Goal: Transaction & Acquisition: Purchase product/service

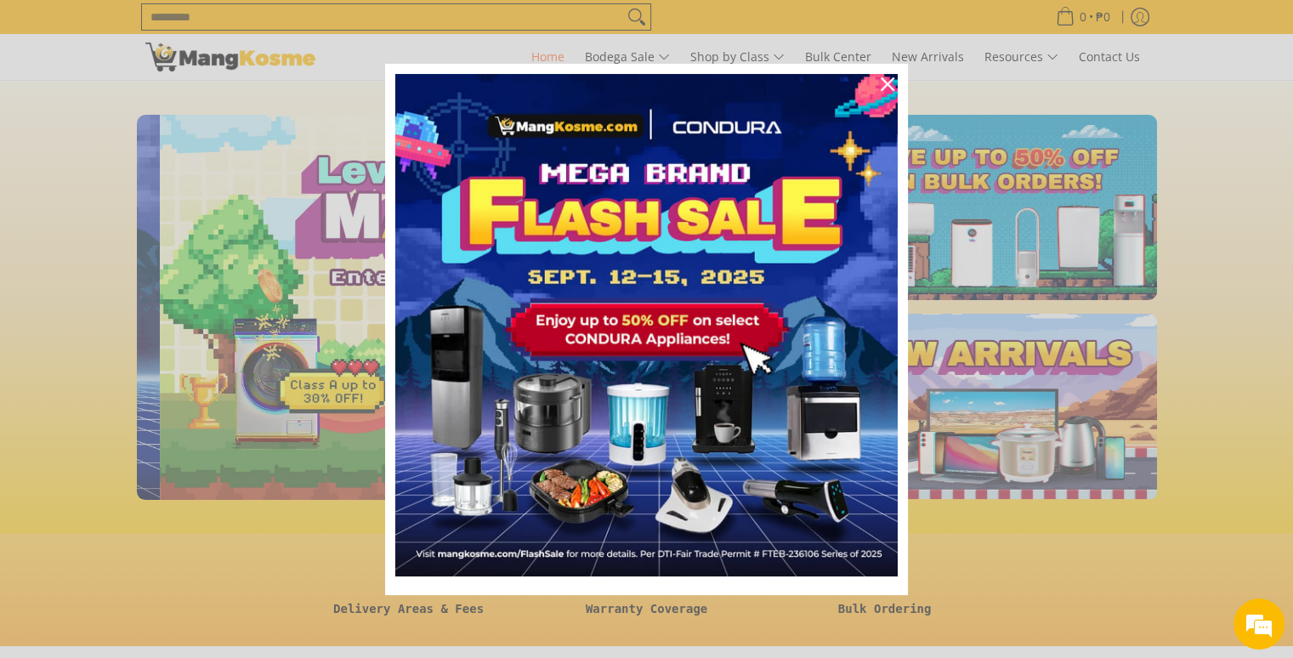
scroll to position [0, 676]
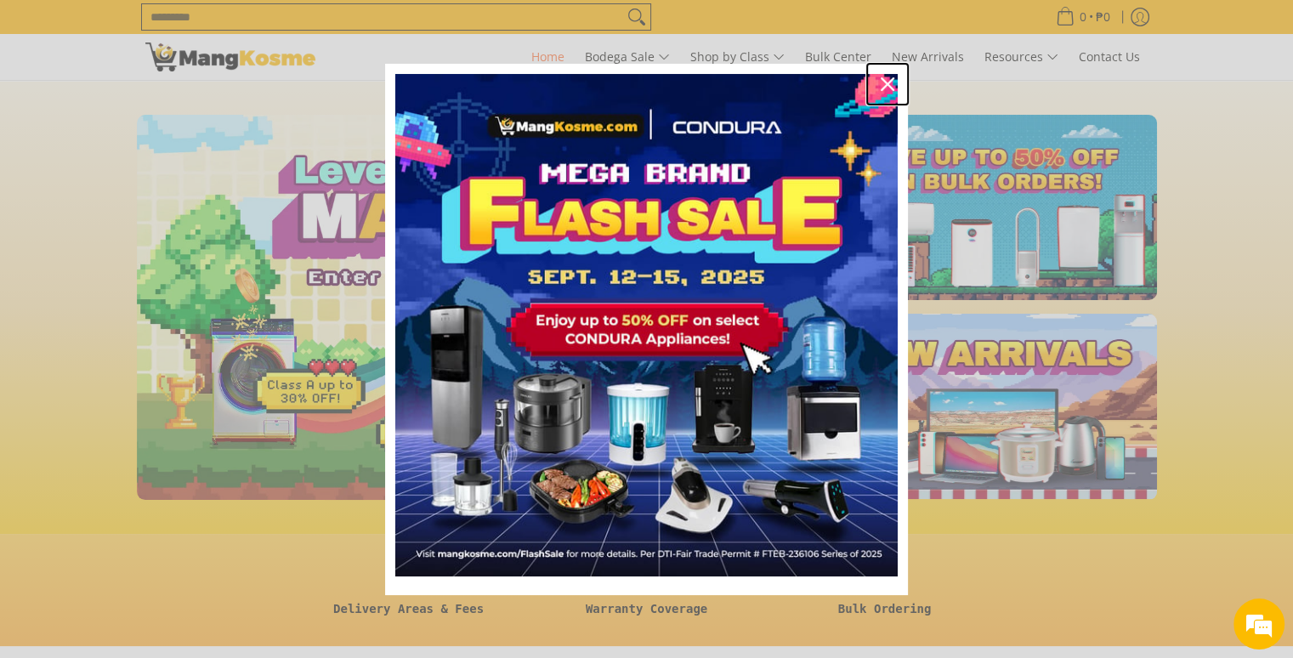
click at [887, 84] on icon "close icon" at bounding box center [887, 84] width 14 height 14
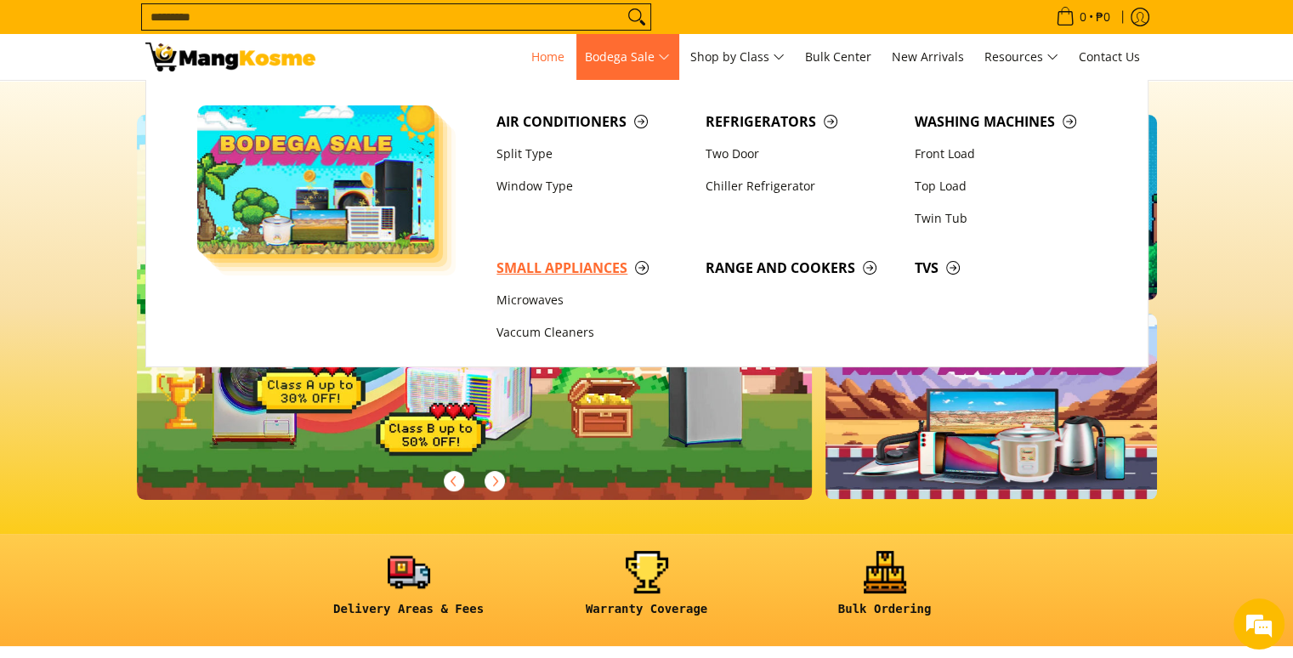
scroll to position [0, 0]
click at [555, 266] on span "Small Appliances" at bounding box center [592, 267] width 192 height 21
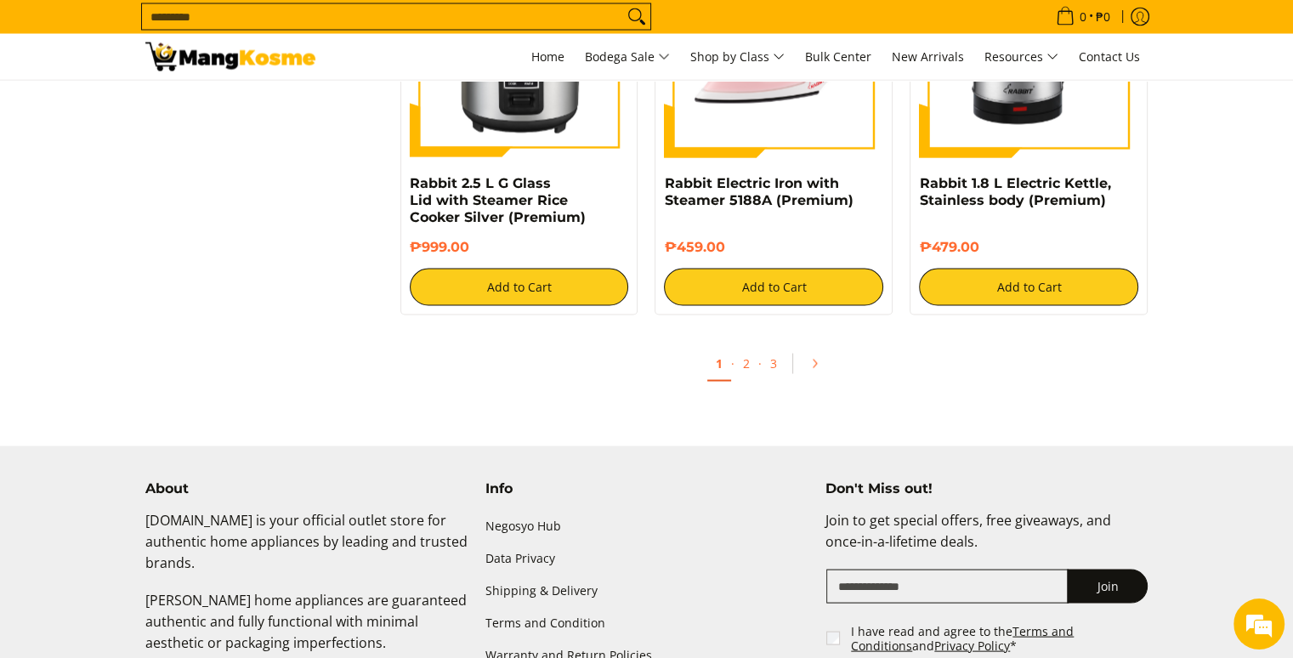
scroll to position [3399, 0]
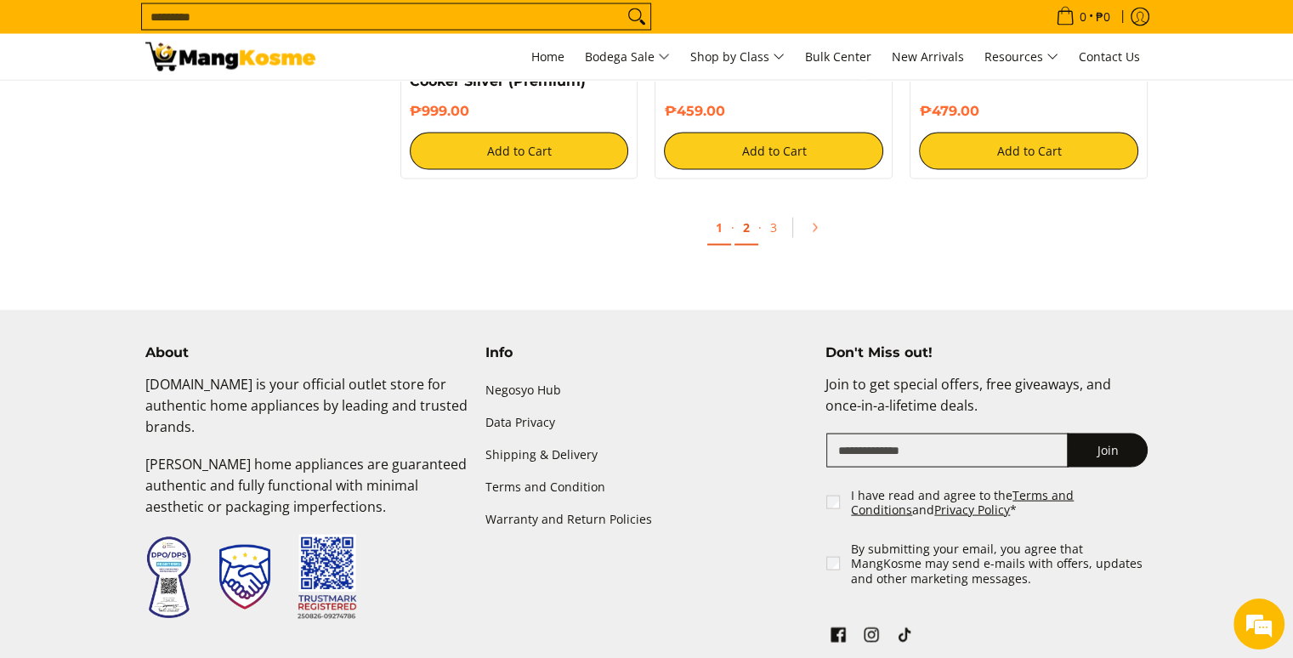
click at [736, 225] on link "2" at bounding box center [746, 228] width 24 height 35
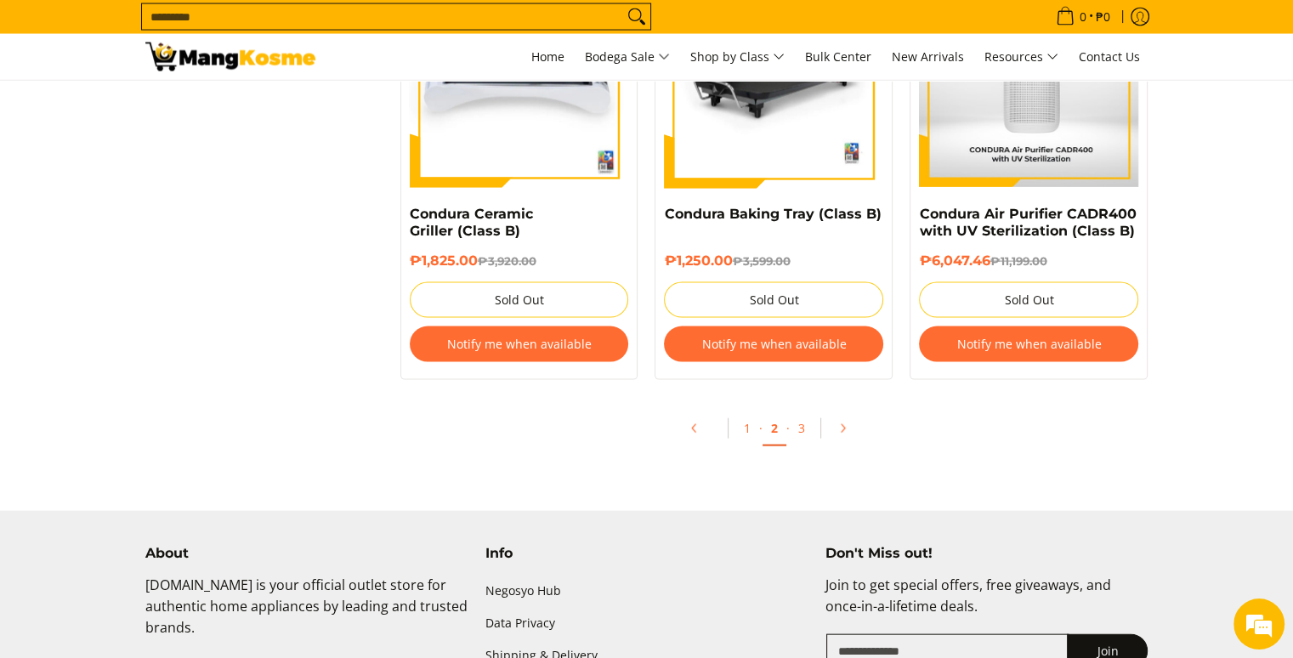
scroll to position [3739, 0]
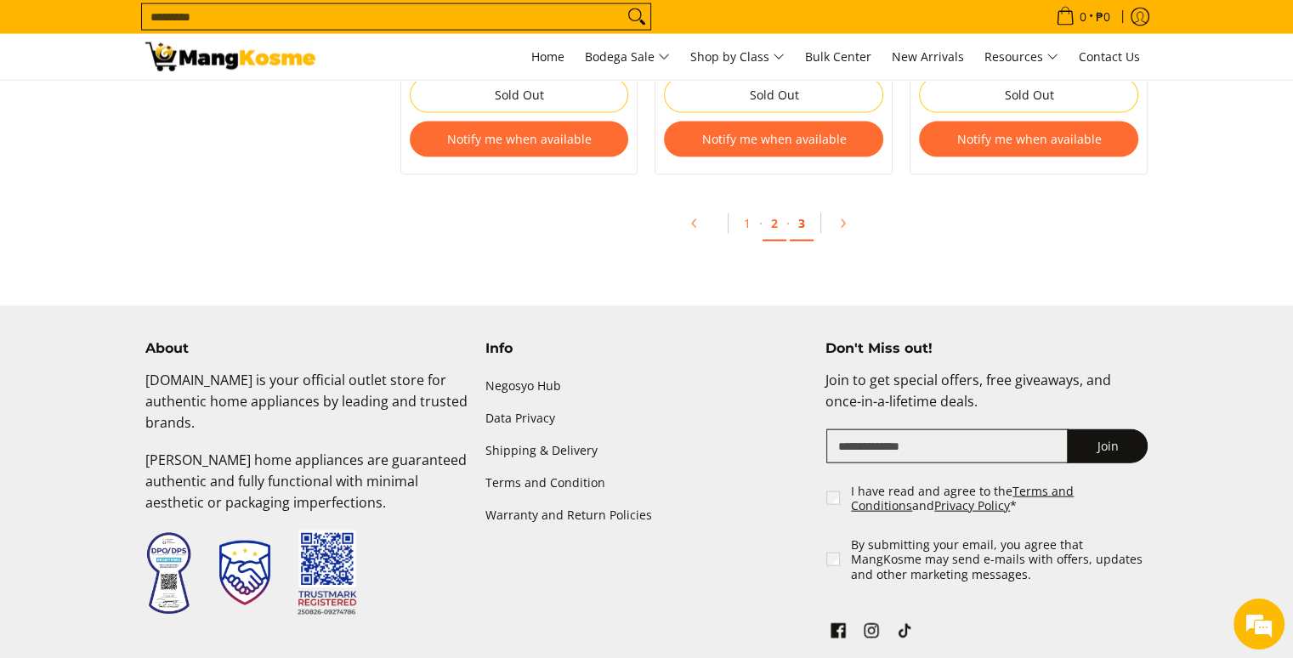
click at [800, 226] on link "3" at bounding box center [801, 223] width 24 height 35
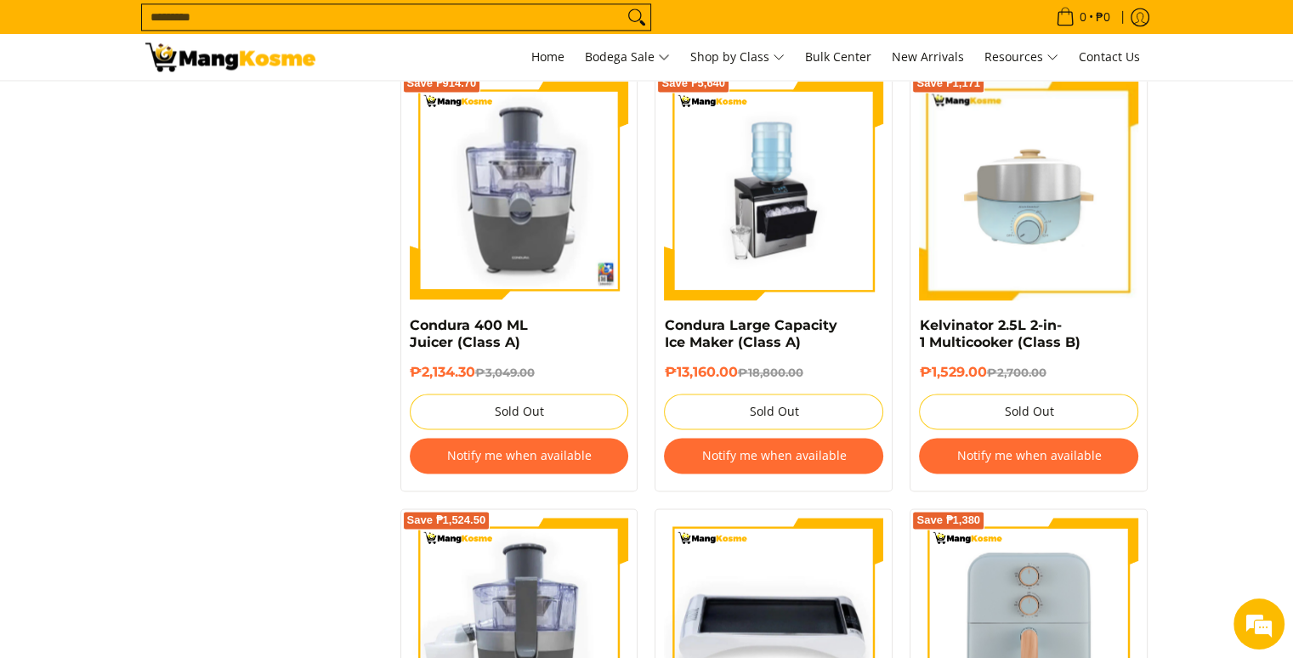
scroll to position [2379, 0]
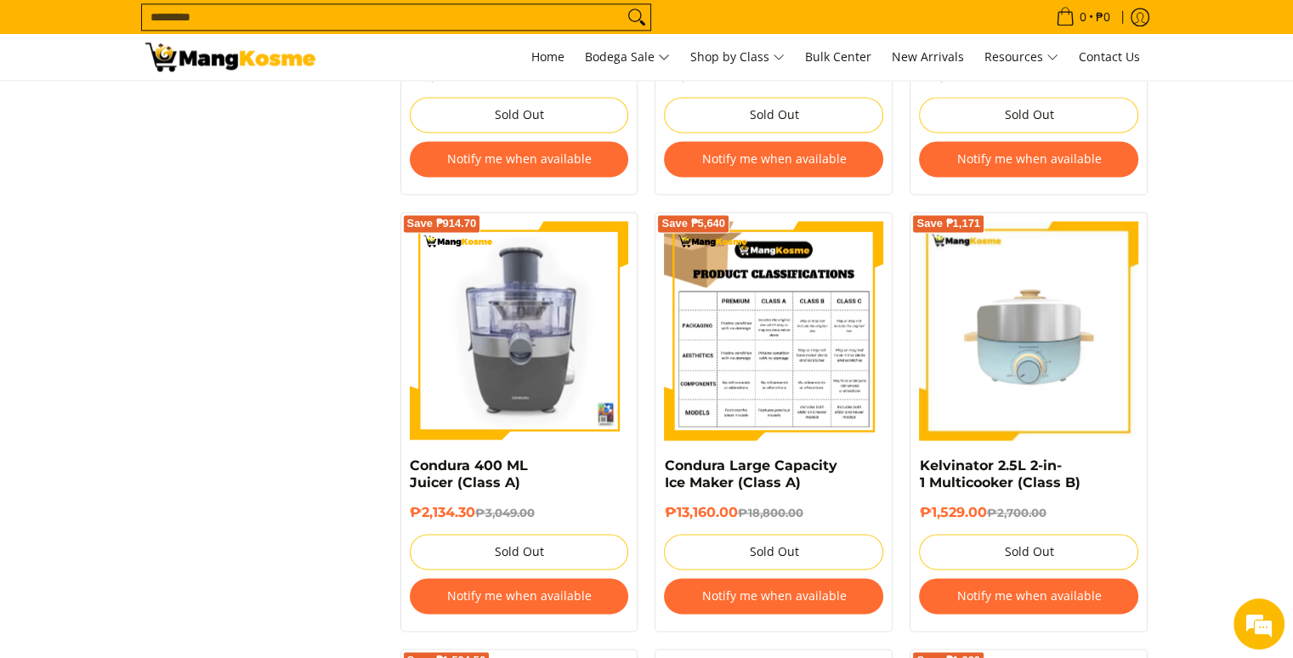
click at [830, 281] on img at bounding box center [773, 330] width 219 height 219
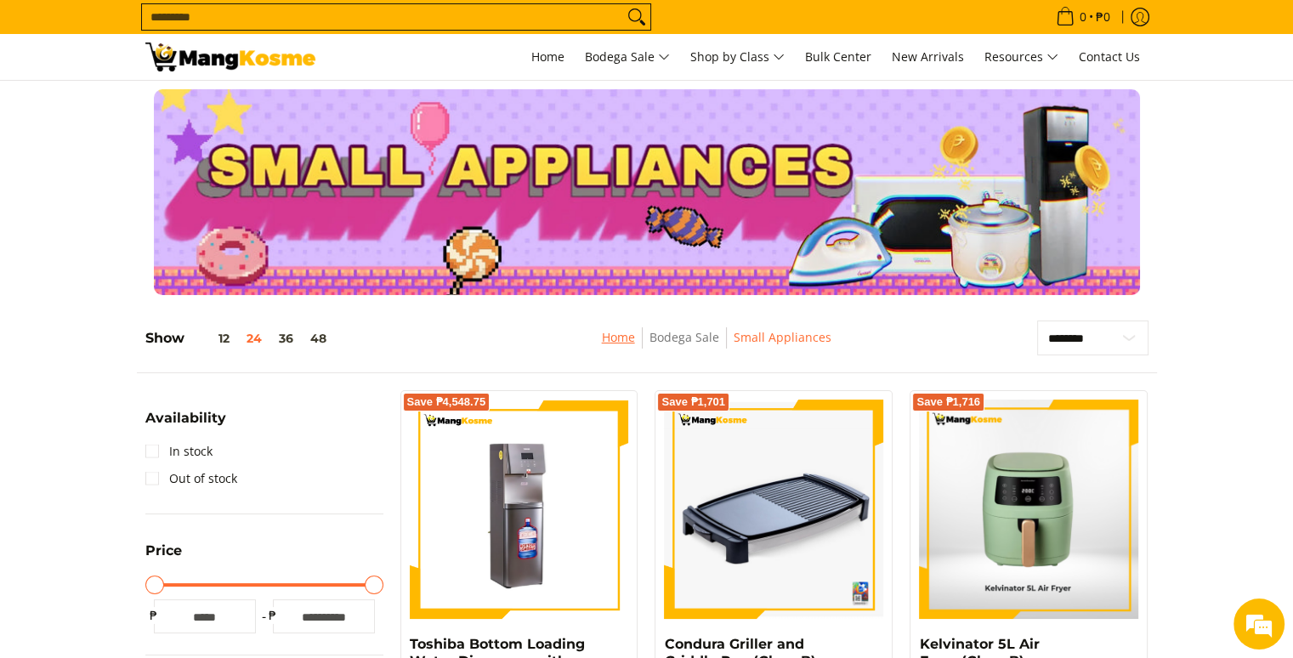
click at [629, 340] on link "Home" at bounding box center [618, 337] width 33 height 16
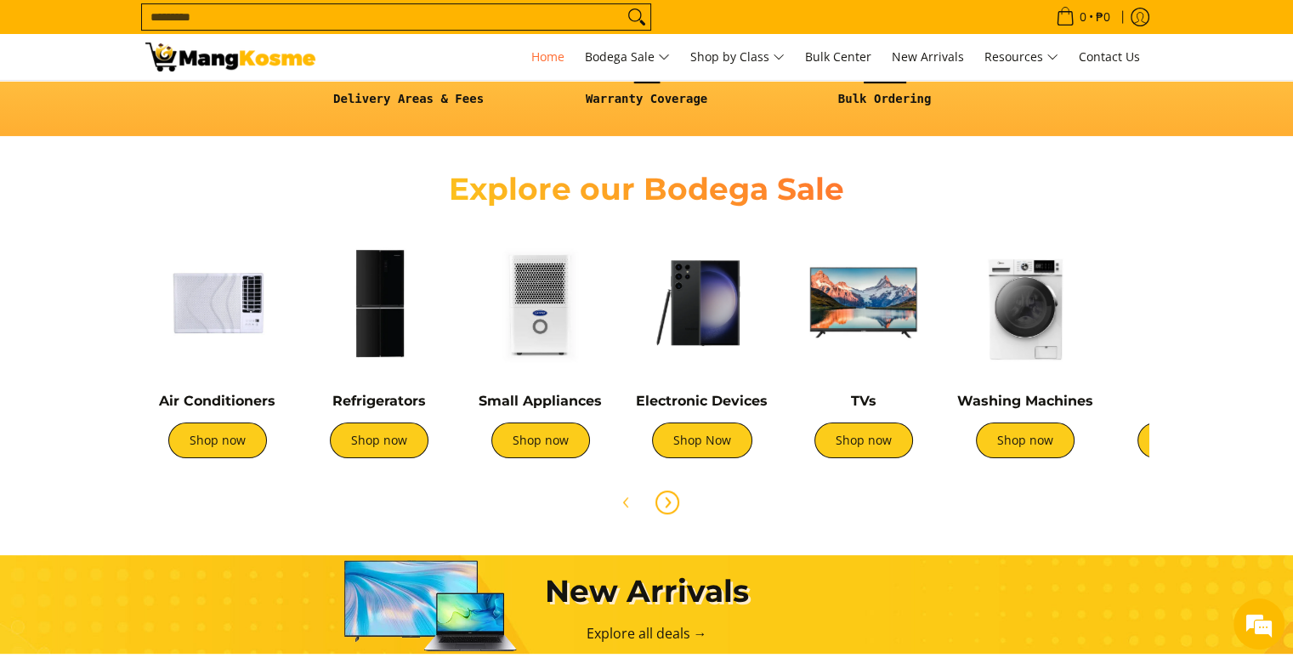
scroll to position [0, 676]
click at [671, 507] on icon "Next" at bounding box center [667, 502] width 14 height 14
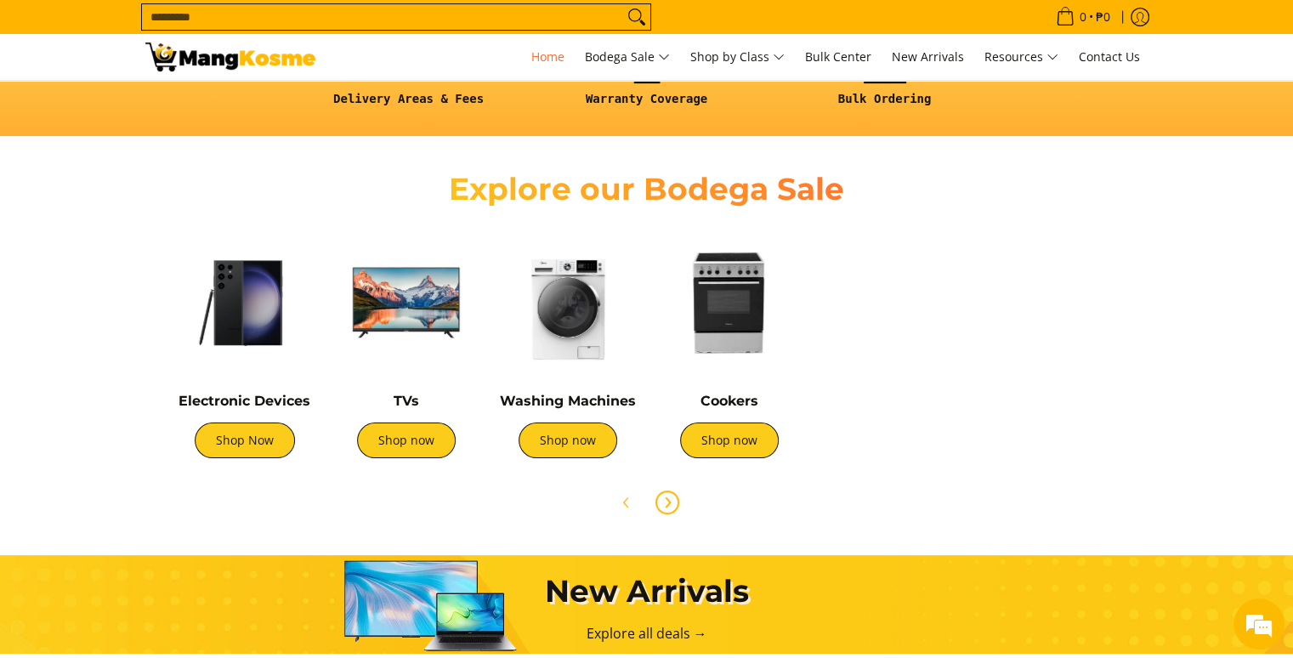
scroll to position [0, 566]
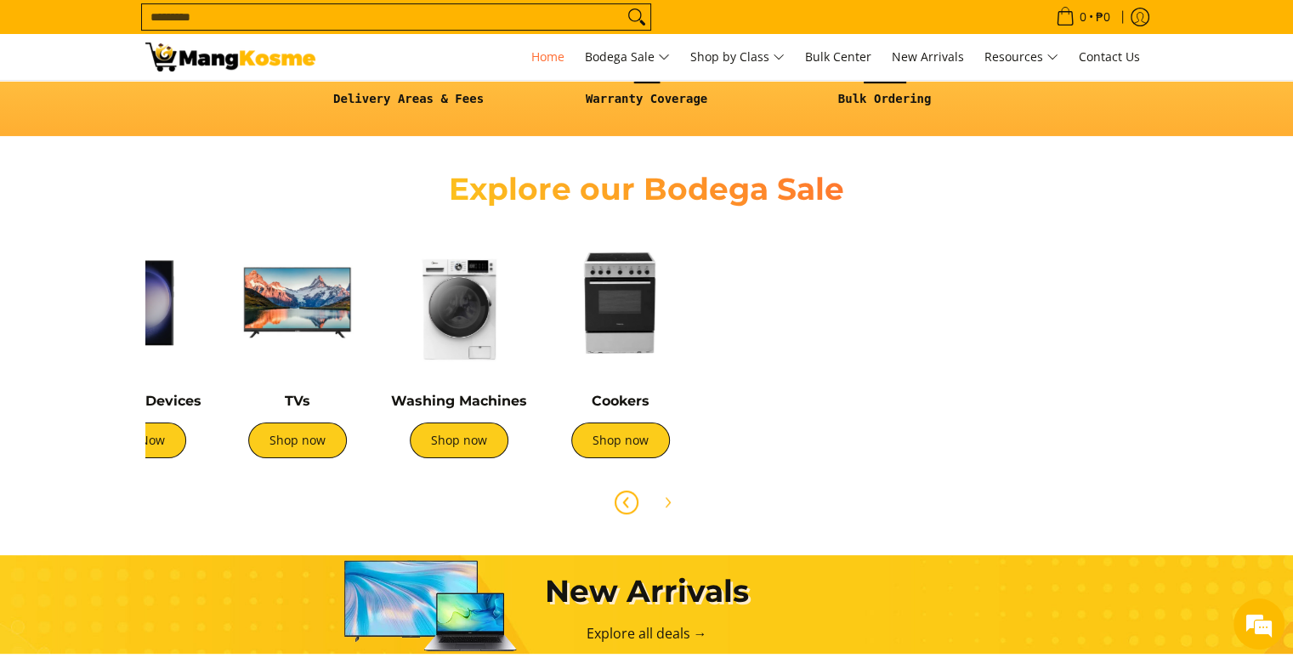
click at [628, 509] on span "Previous" at bounding box center [626, 502] width 20 height 20
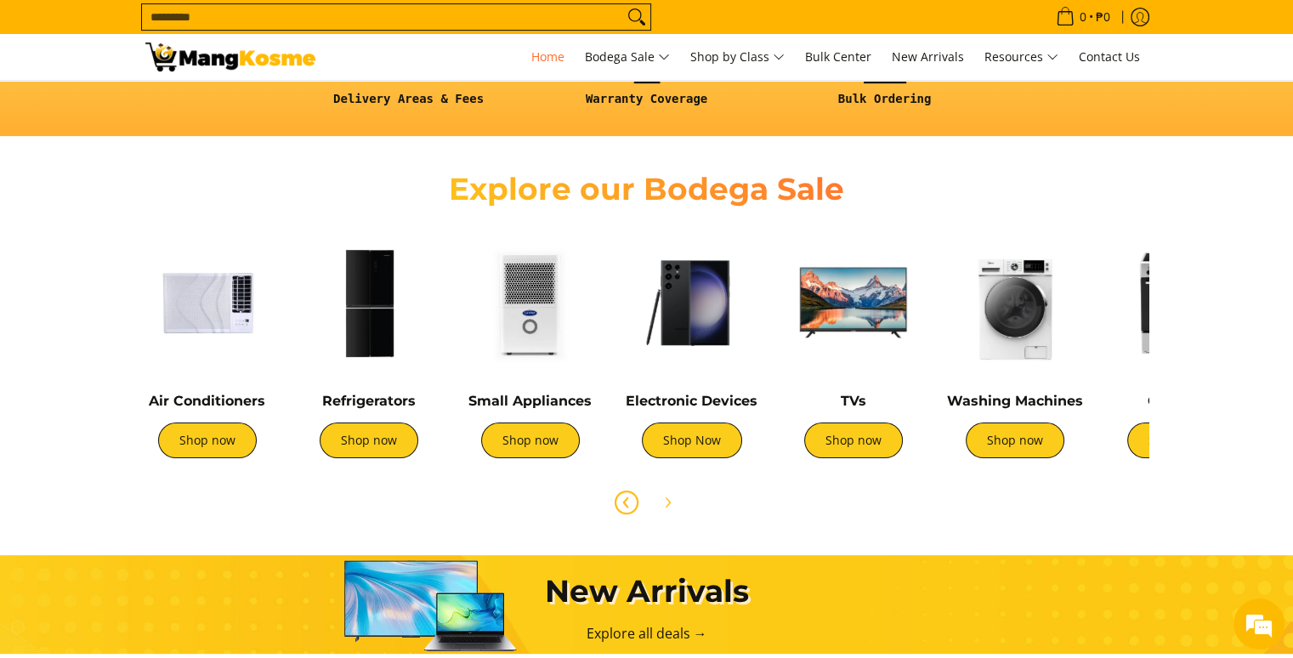
scroll to position [0, 0]
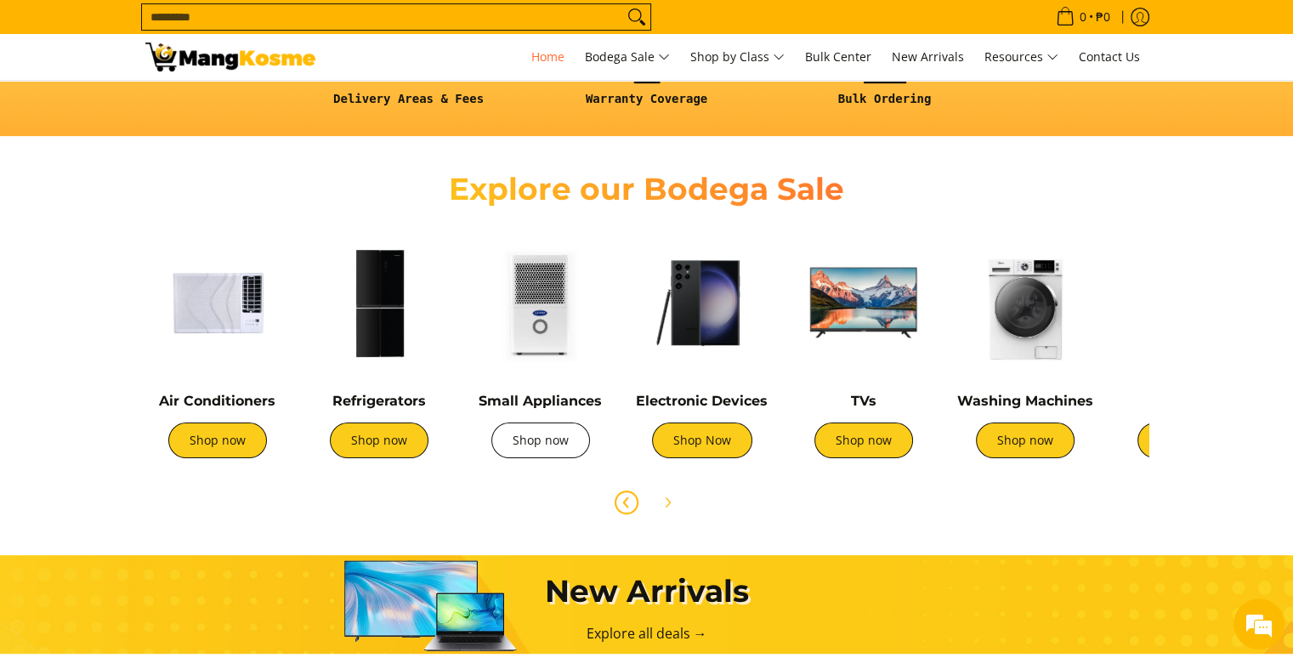
click at [564, 451] on link "Shop now" at bounding box center [540, 440] width 99 height 36
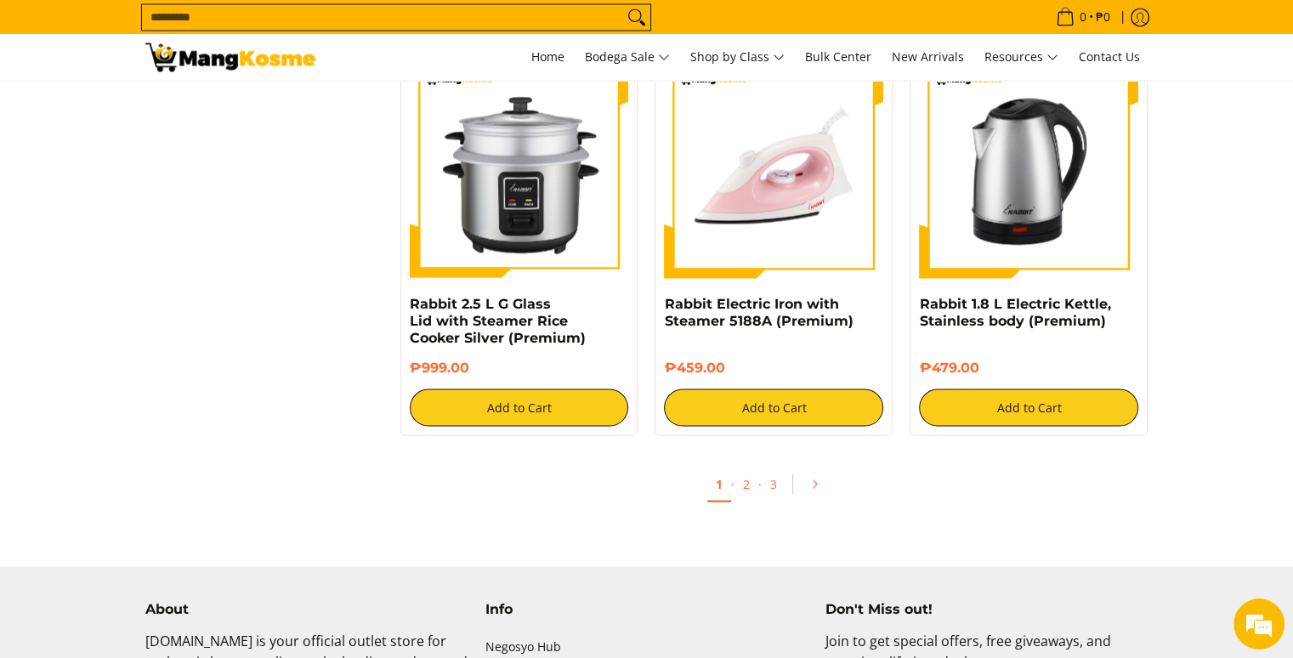
scroll to position [3229, 0]
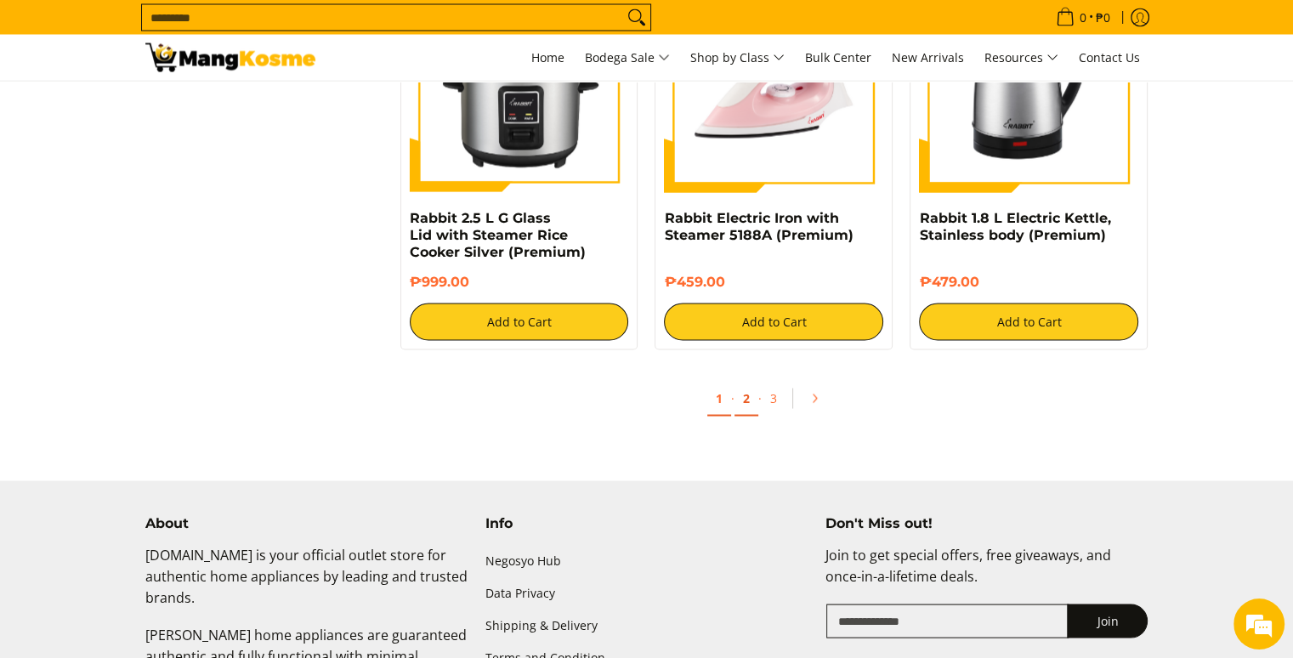
click at [749, 399] on link "2" at bounding box center [746, 398] width 24 height 35
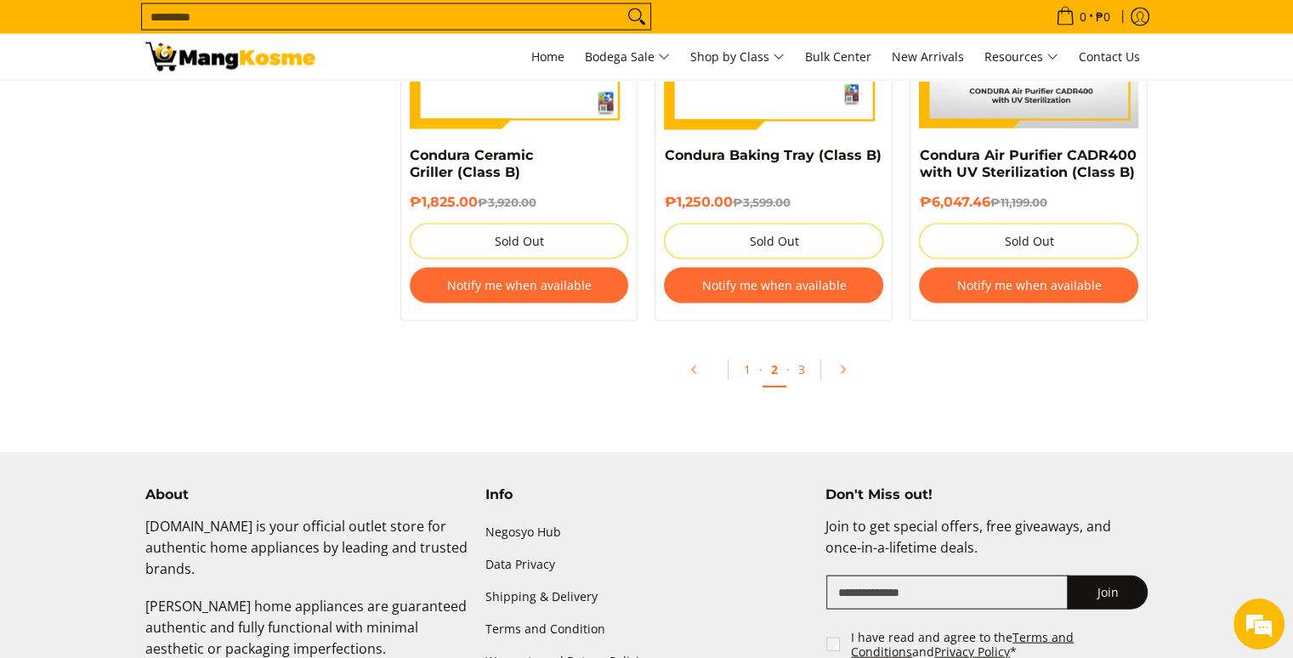
scroll to position [3654, 0]
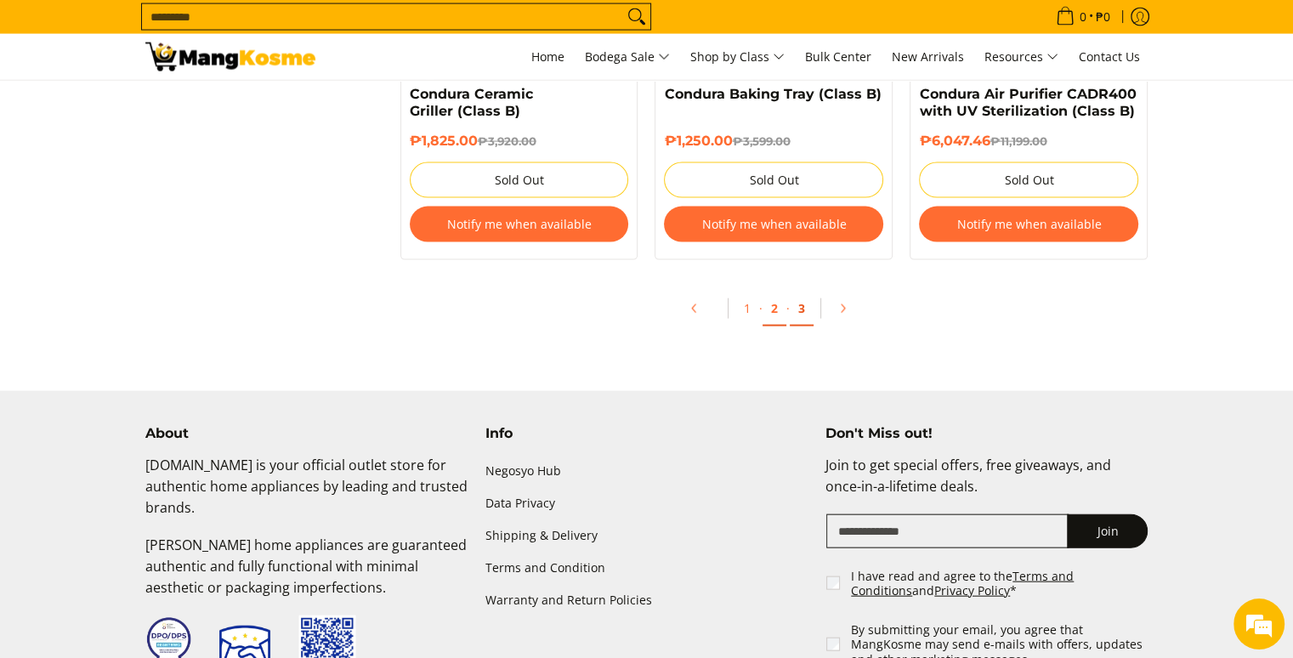
click at [801, 320] on link "3" at bounding box center [801, 308] width 24 height 35
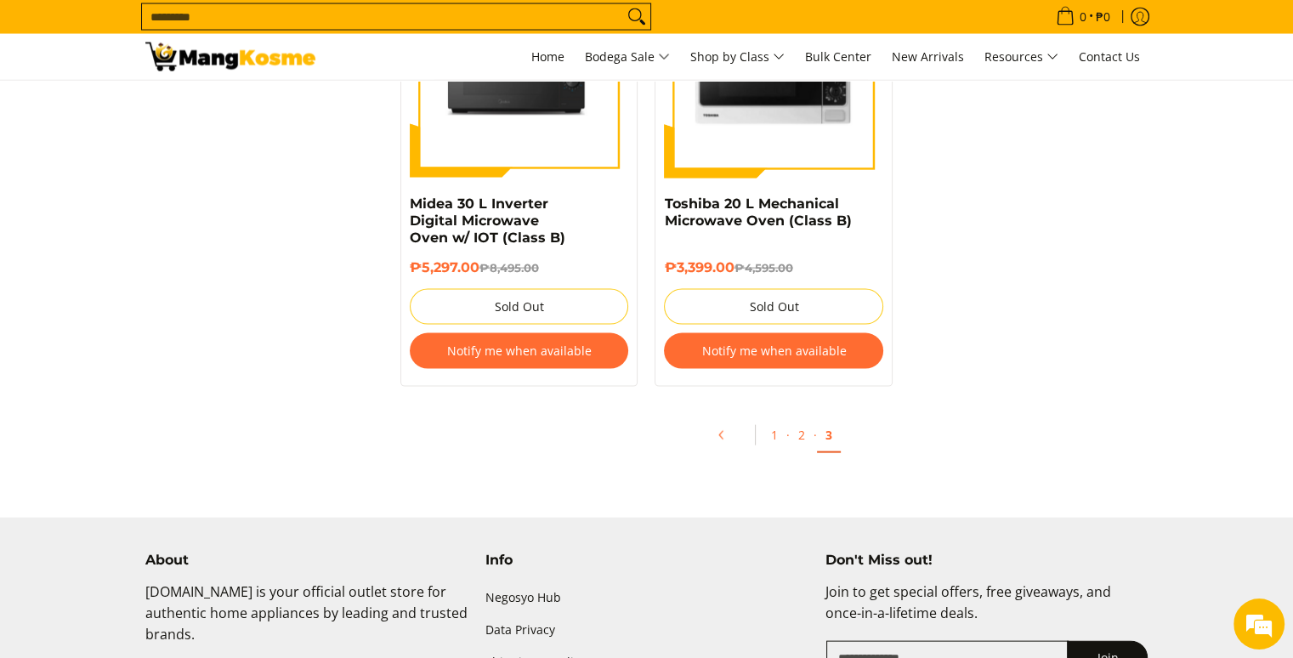
scroll to position [3654, 0]
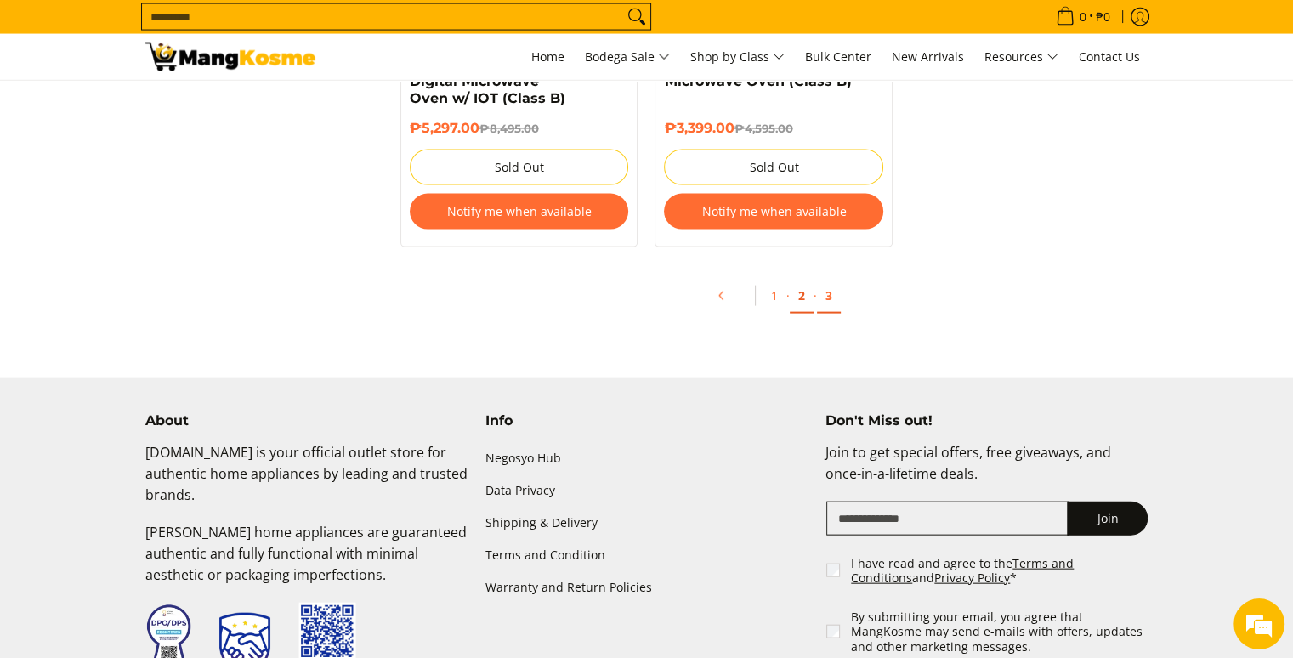
click at [802, 312] on link "2" at bounding box center [801, 296] width 24 height 35
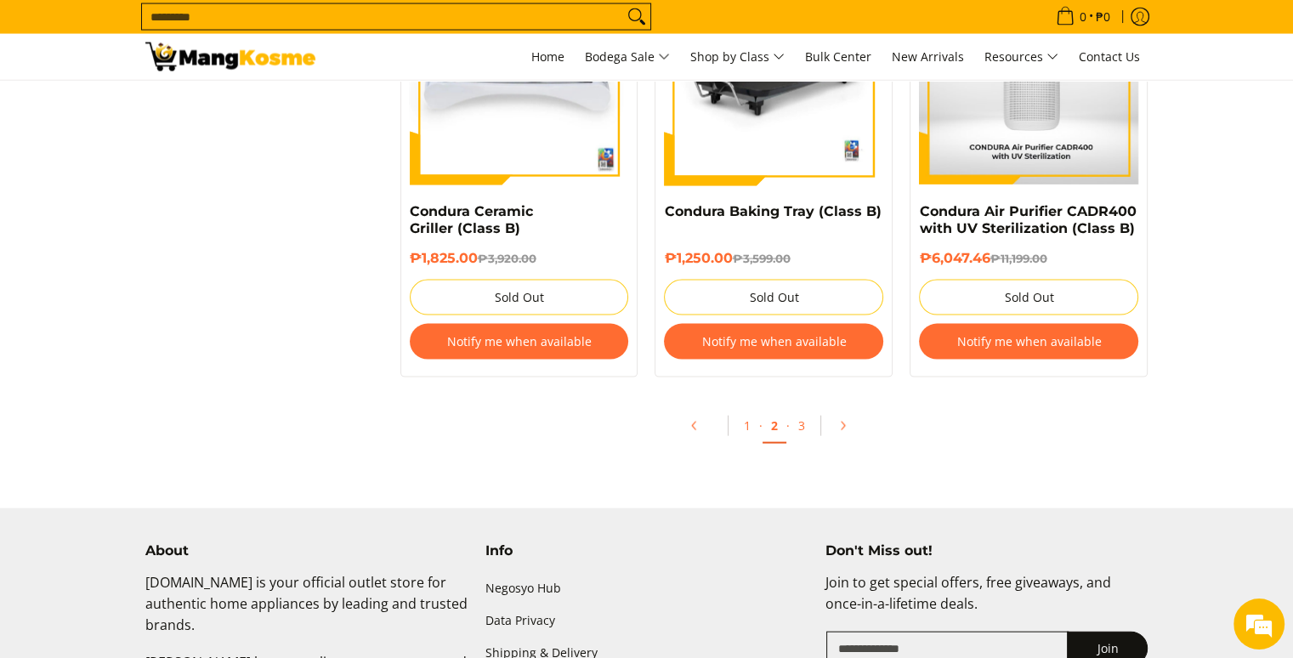
scroll to position [3739, 0]
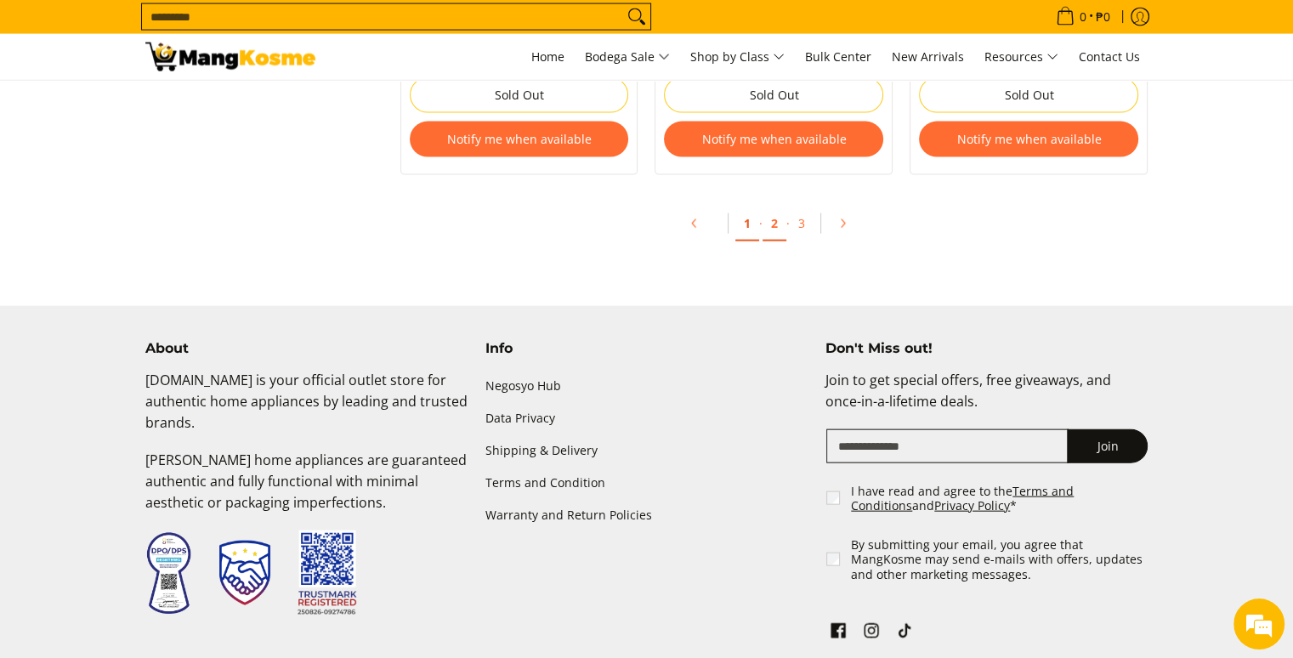
click at [750, 235] on link "1" at bounding box center [747, 223] width 24 height 35
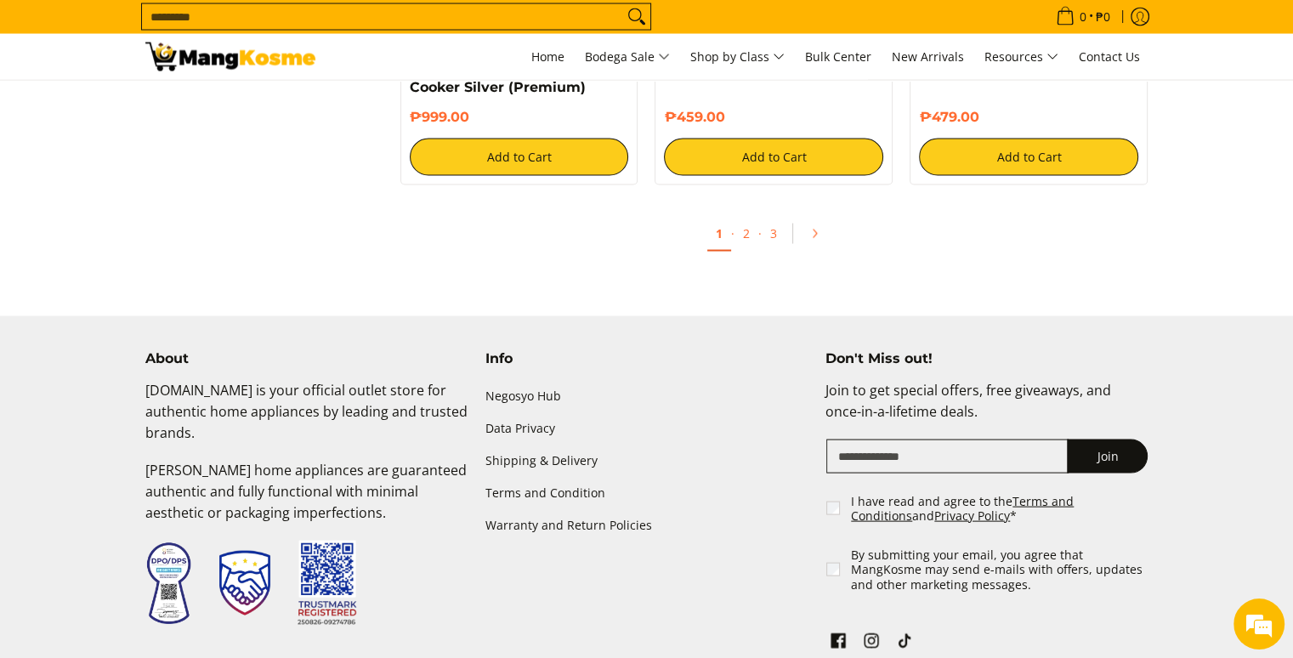
scroll to position [3399, 0]
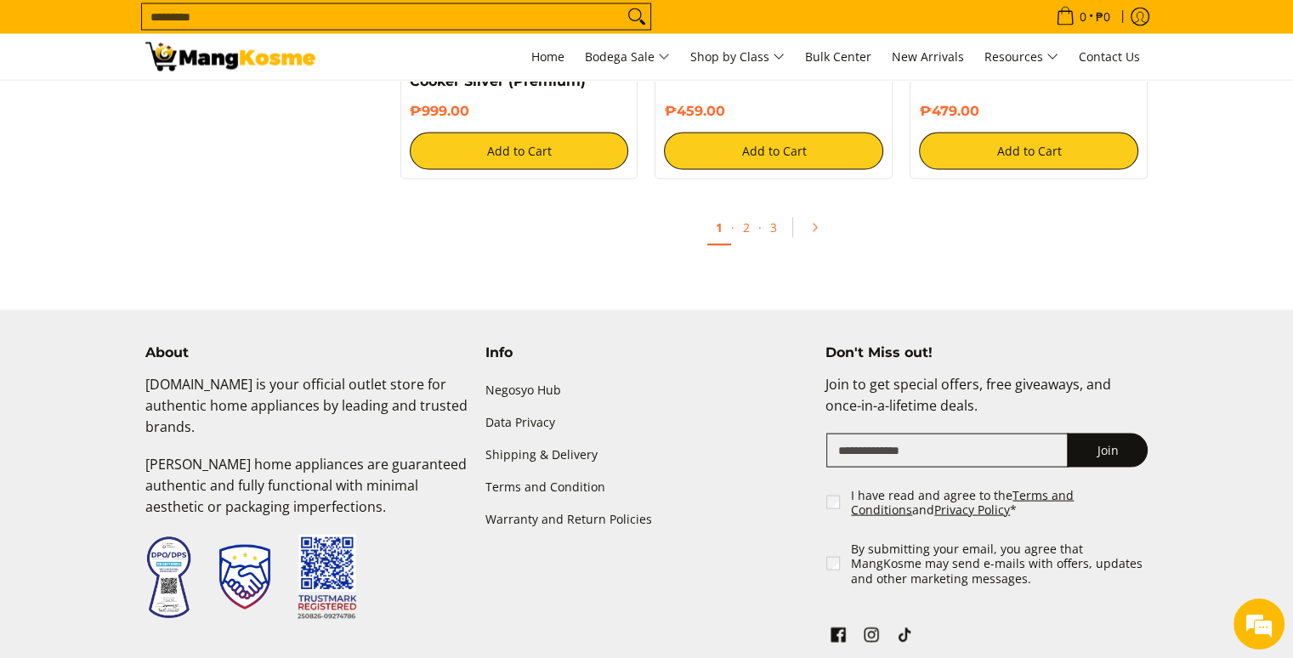
click at [298, 14] on input "Search..." at bounding box center [382, 16] width 481 height 25
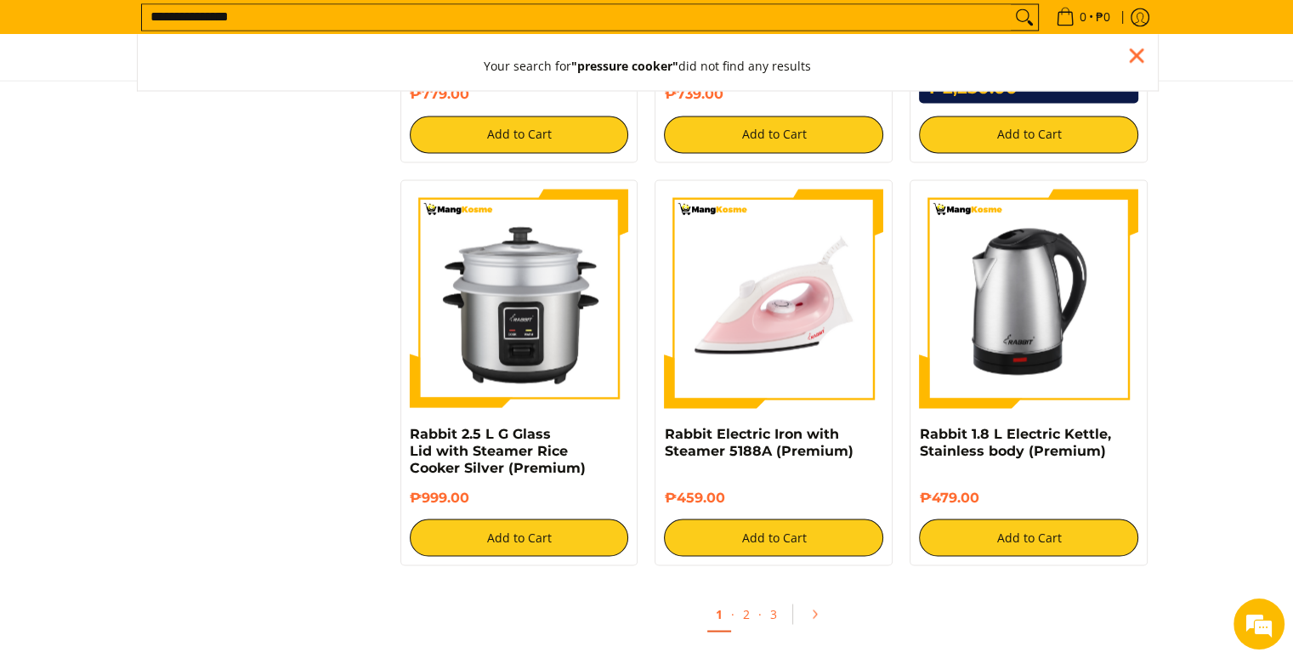
scroll to position [3144, 0]
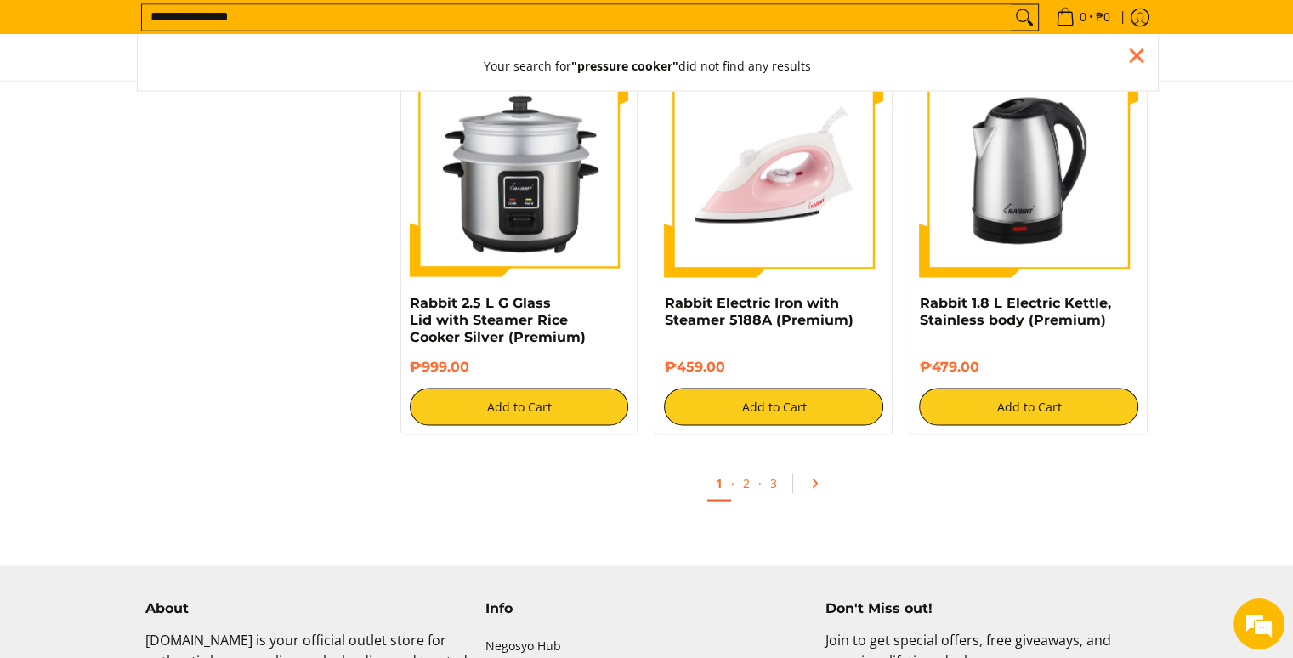
type input "**********"
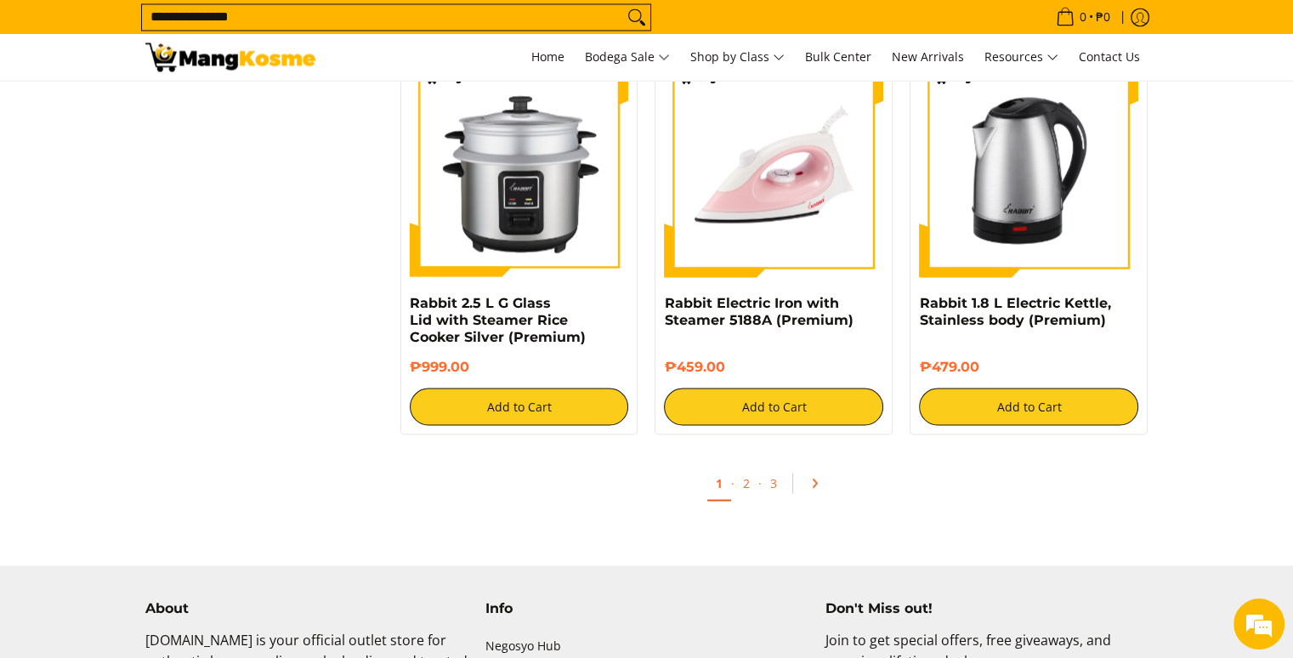
click at [808, 484] on icon "Pagination" at bounding box center [814, 483] width 12 height 12
